Goal: Check status: Check status

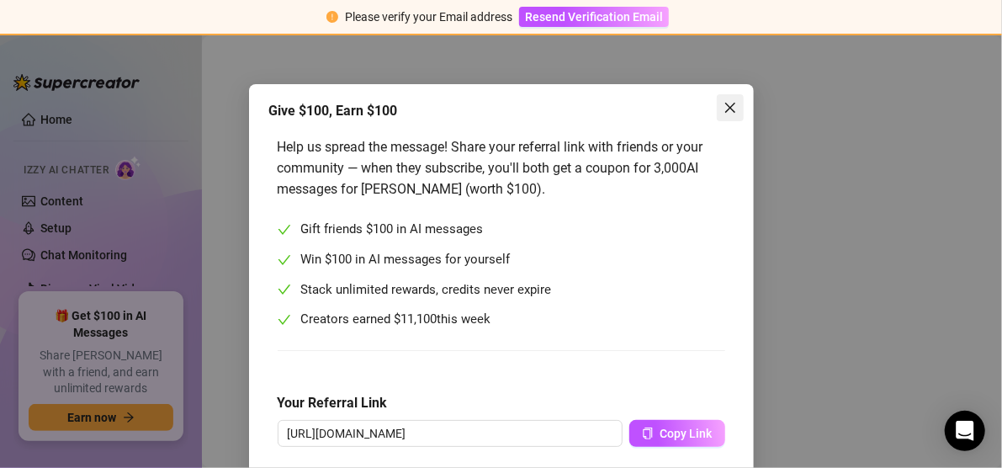
click at [724, 103] on icon "close" at bounding box center [730, 107] width 13 height 13
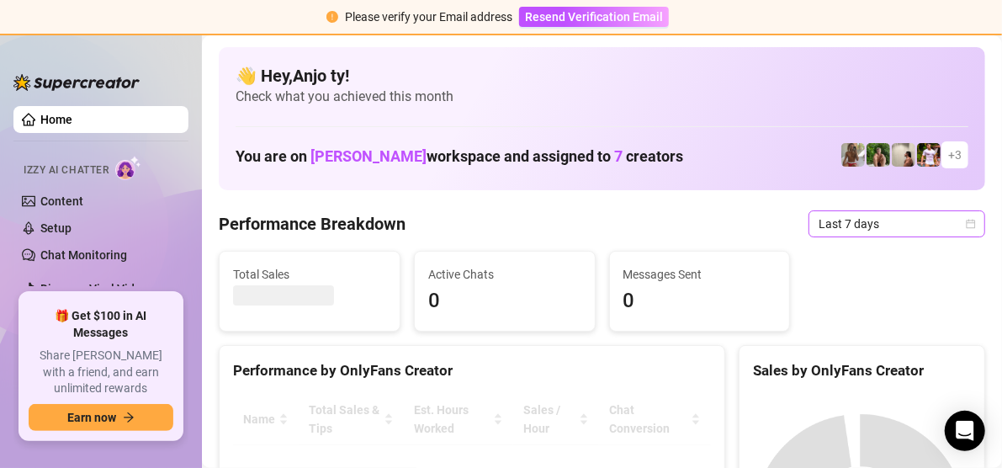
click at [967, 225] on icon "calendar" at bounding box center [971, 223] width 9 height 9
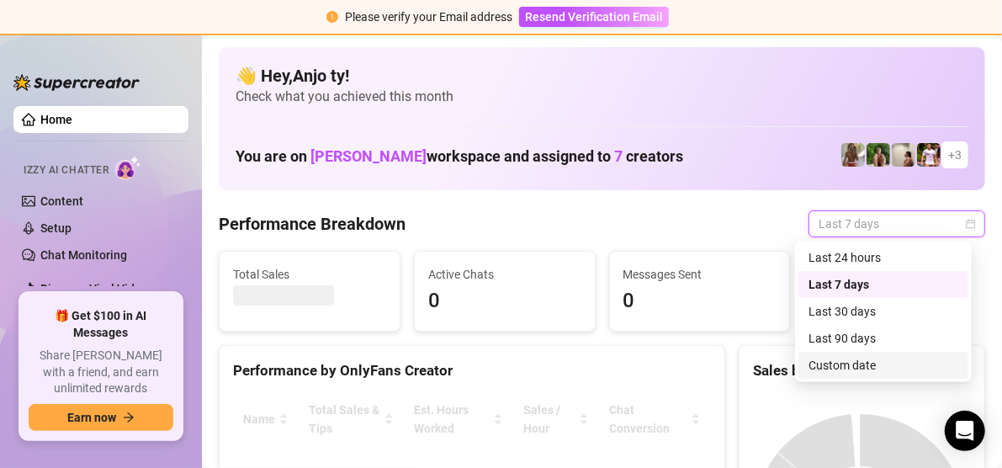
click at [854, 363] on div "Custom date" at bounding box center [884, 365] width 150 height 19
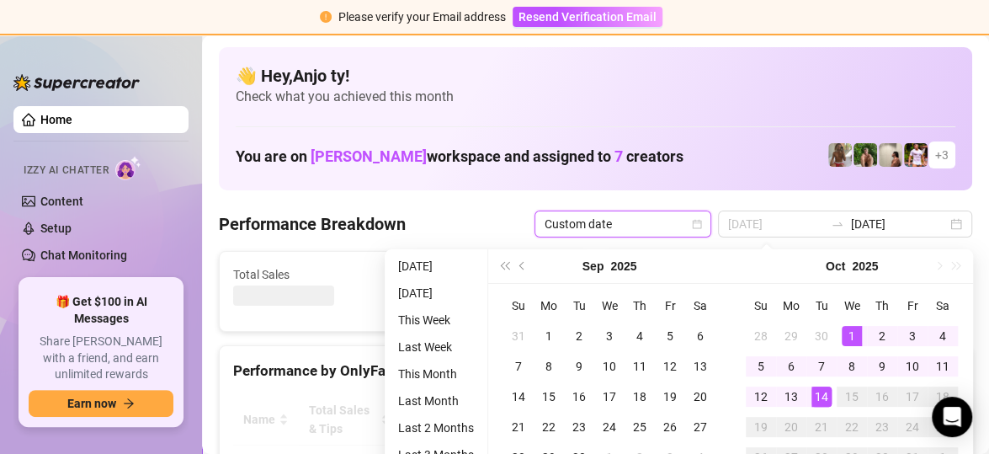
type input "[DATE]"
click at [852, 332] on div "1" at bounding box center [851, 336] width 20 height 20
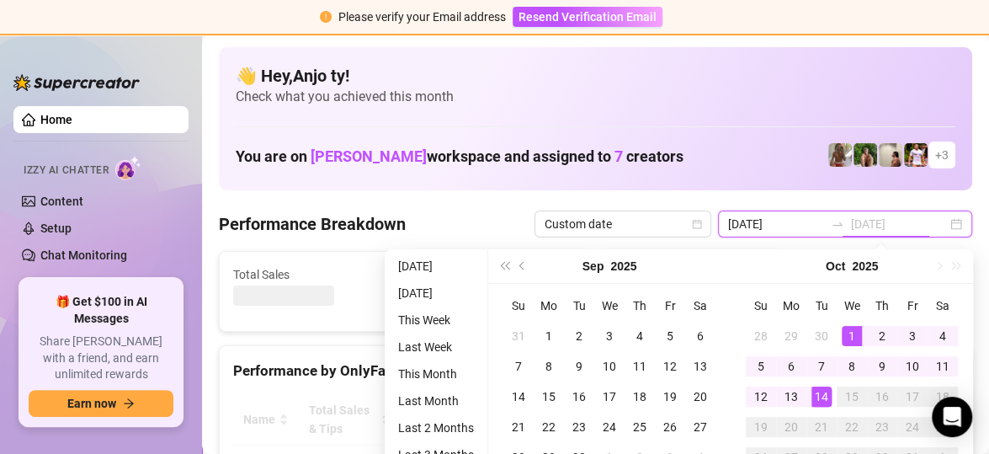
type input "[DATE]"
click at [823, 395] on div "14" at bounding box center [821, 396] width 20 height 20
type input "[DATE]"
